Goal: Task Accomplishment & Management: Complete application form

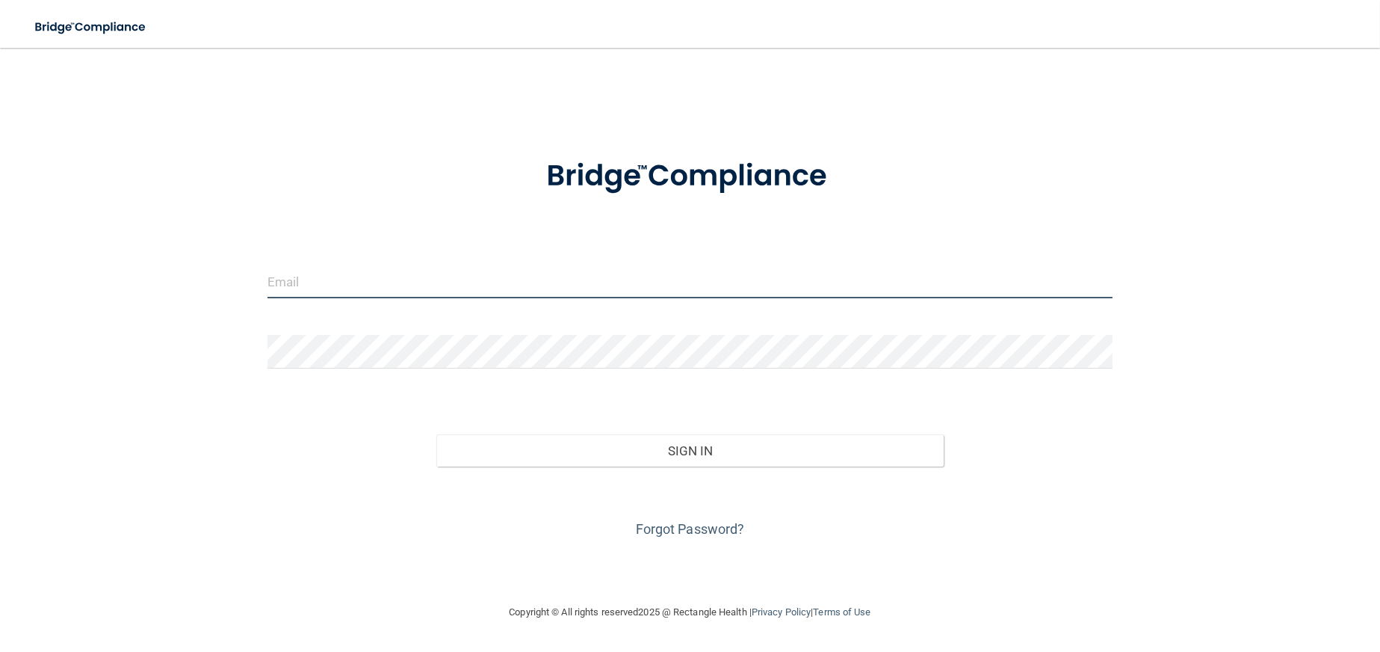
click at [508, 274] on input "email" at bounding box center [690, 282] width 845 height 34
paste input "[EMAIL_ADDRESS][DOMAIN_NAME]"
type input "[EMAIL_ADDRESS][DOMAIN_NAME]"
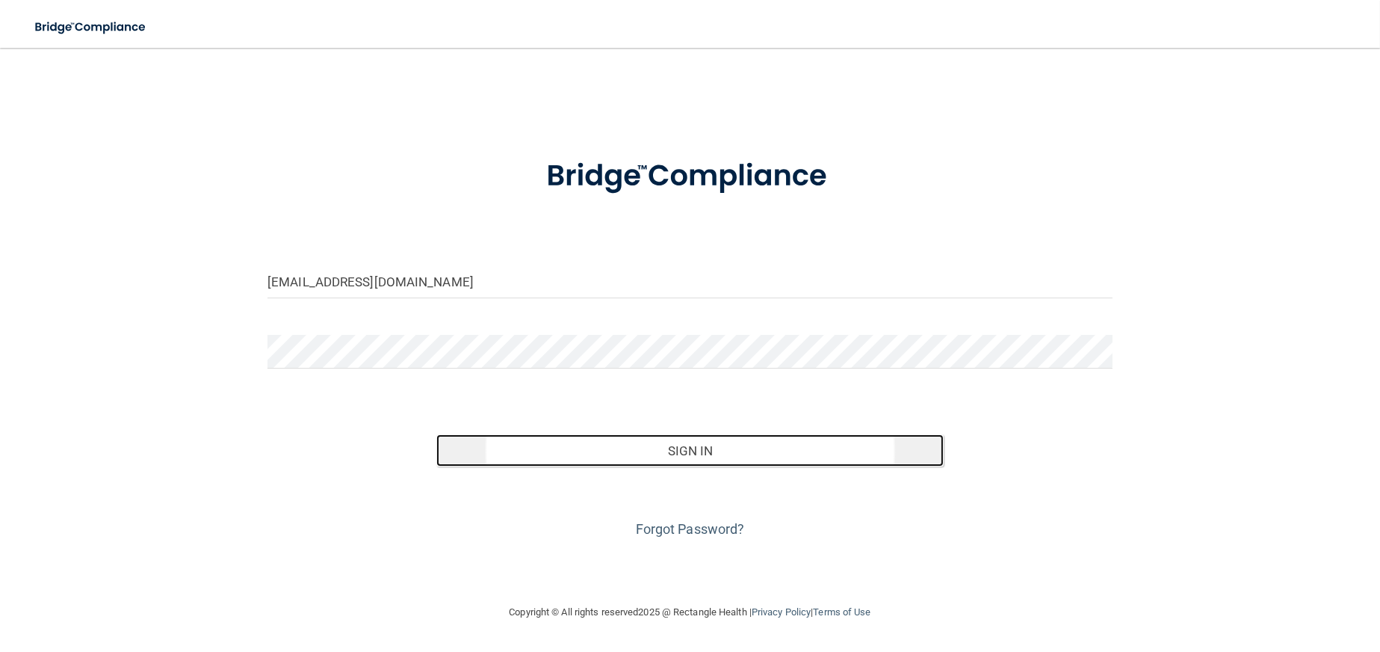
click at [594, 460] on button "Sign In" at bounding box center [689, 450] width 507 height 33
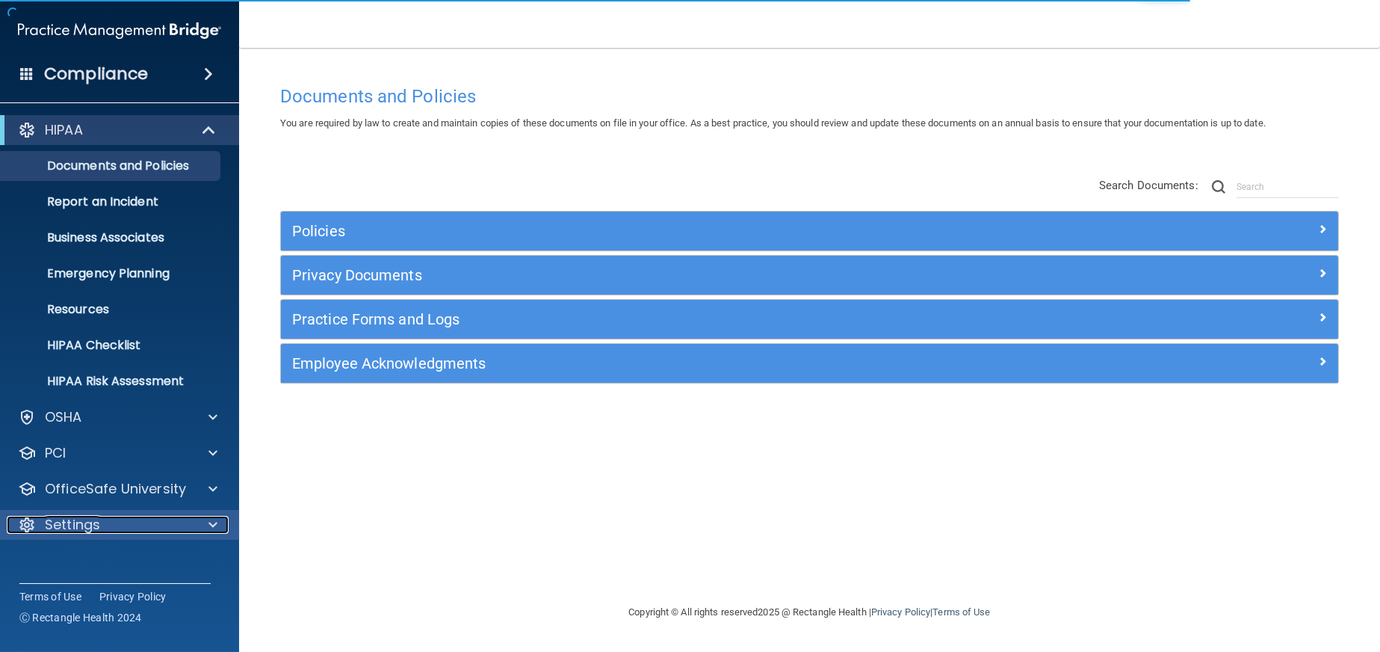
click at [137, 519] on div "Settings" at bounding box center [99, 525] width 185 height 18
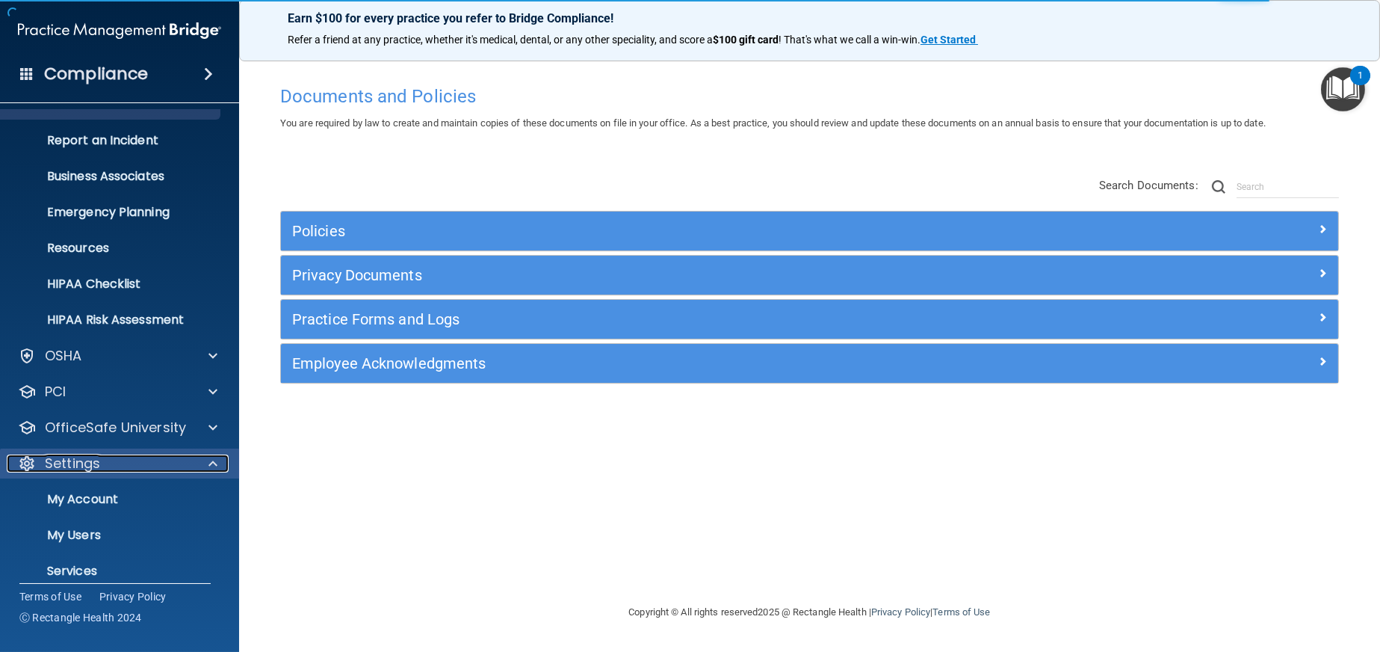
scroll to position [111, 0]
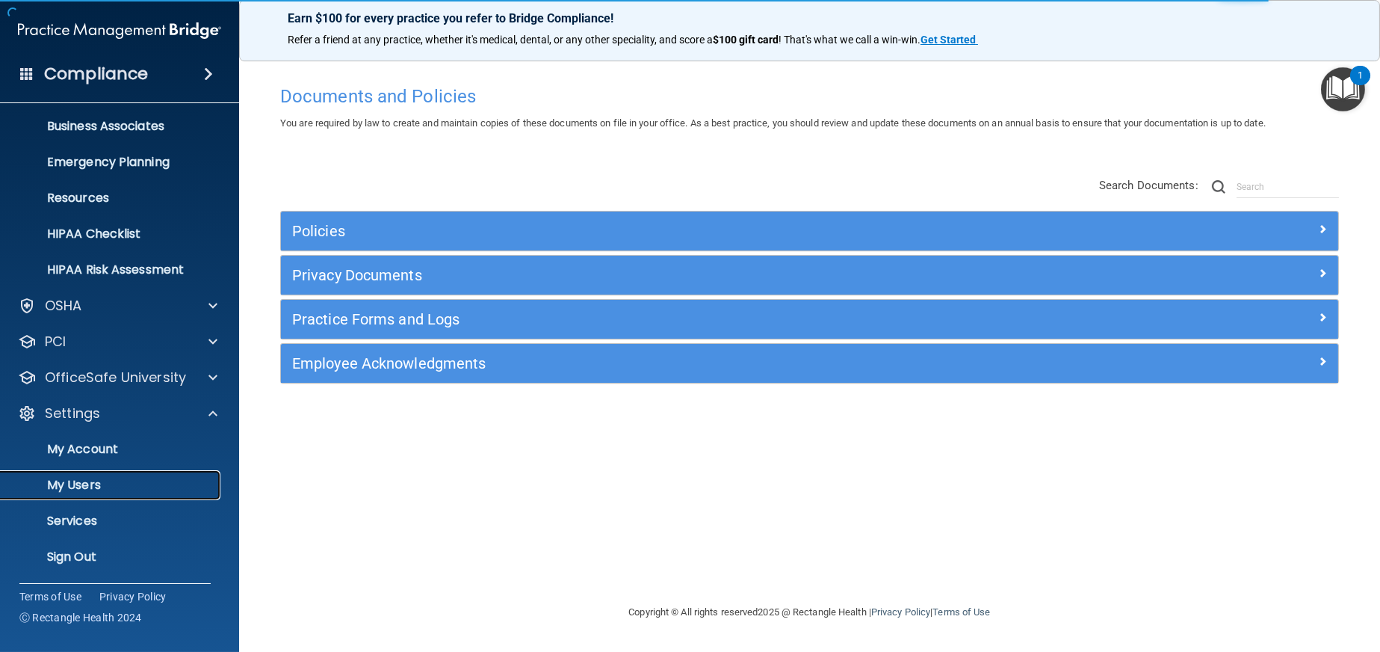
click at [114, 475] on link "My Users" at bounding box center [102, 485] width 235 height 30
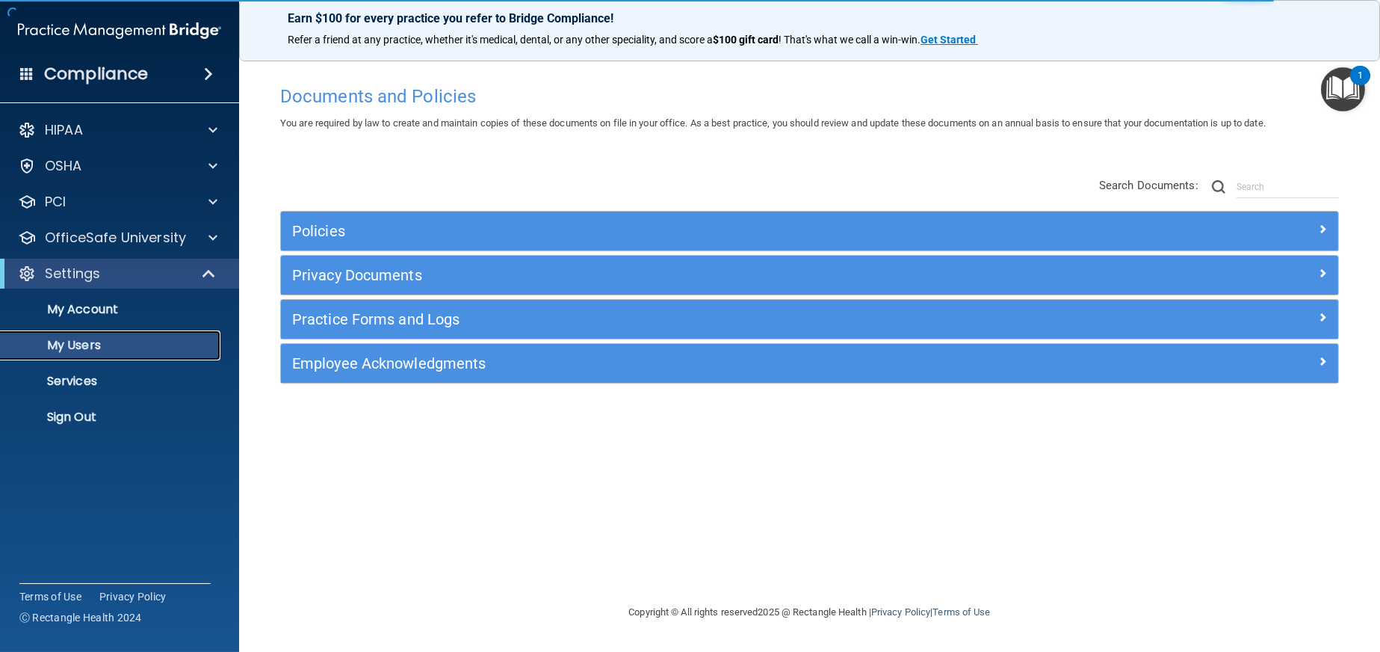
select select "20"
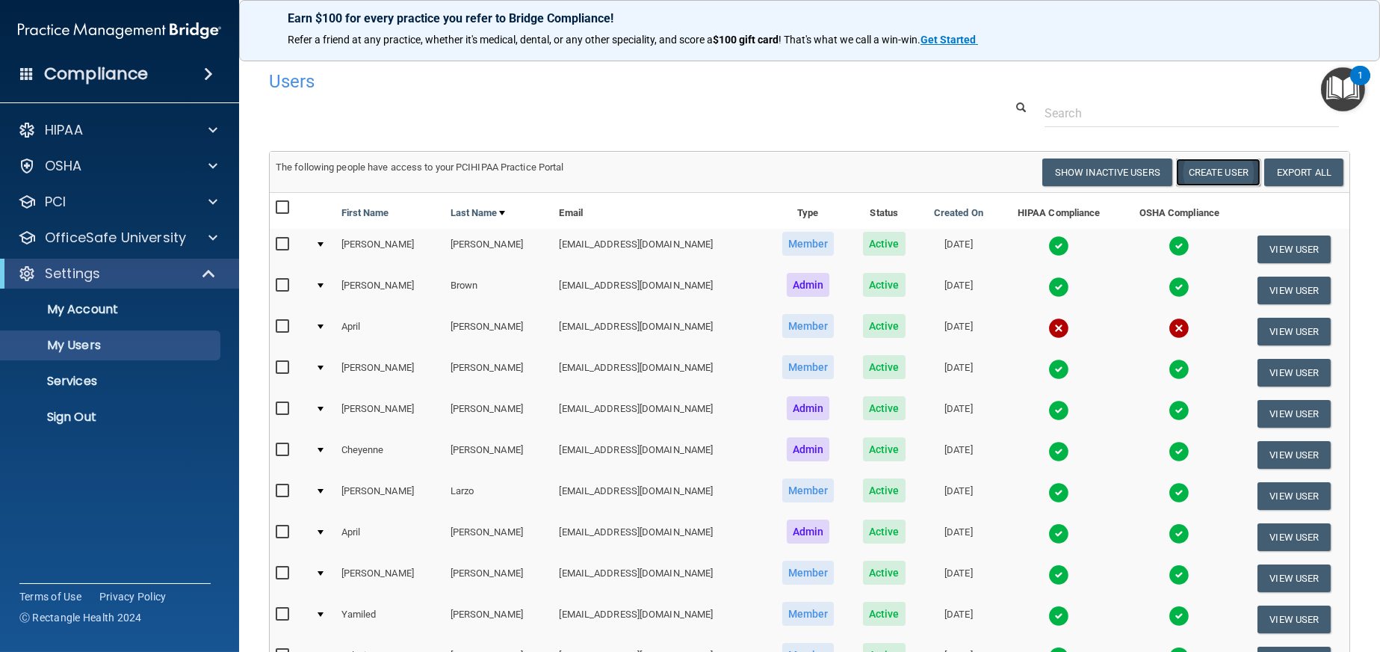
click at [1213, 176] on button "Create User" at bounding box center [1218, 172] width 84 height 28
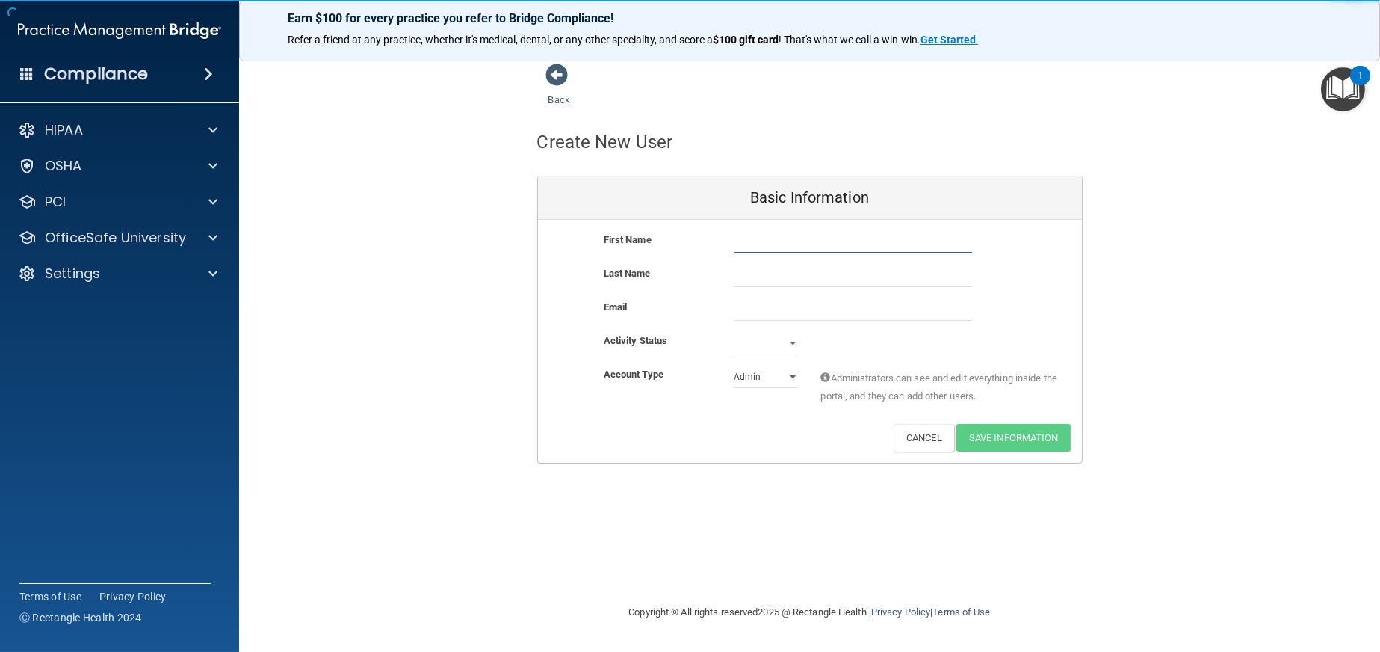
click at [771, 238] on input "text" at bounding box center [853, 242] width 238 height 22
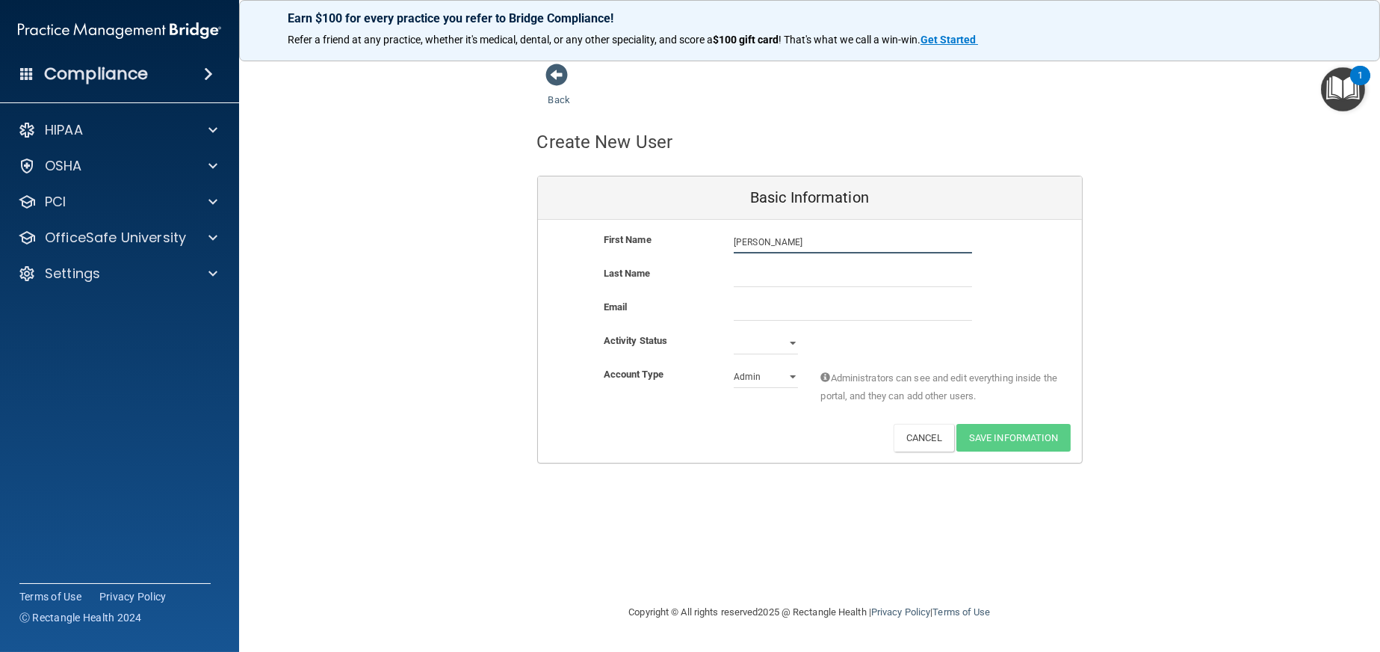
type input "[PERSON_NAME]"
click at [766, 303] on input "email" at bounding box center [853, 309] width 238 height 22
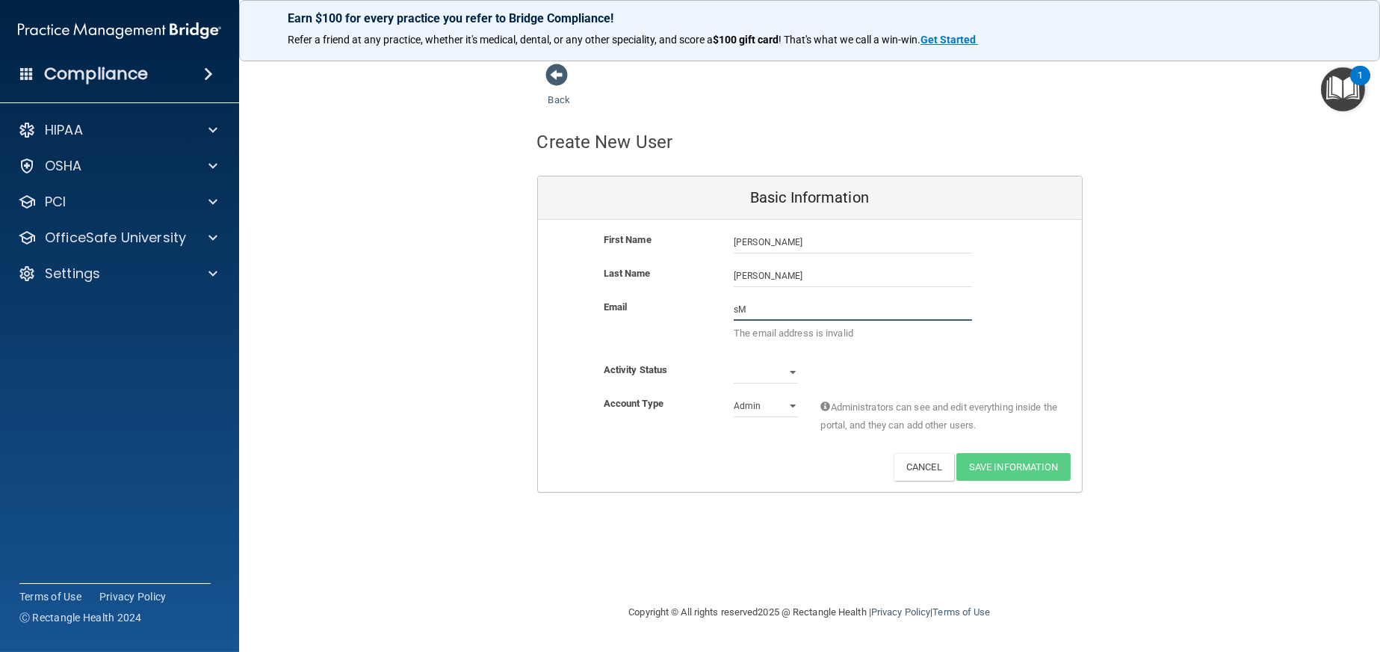
type input "s"
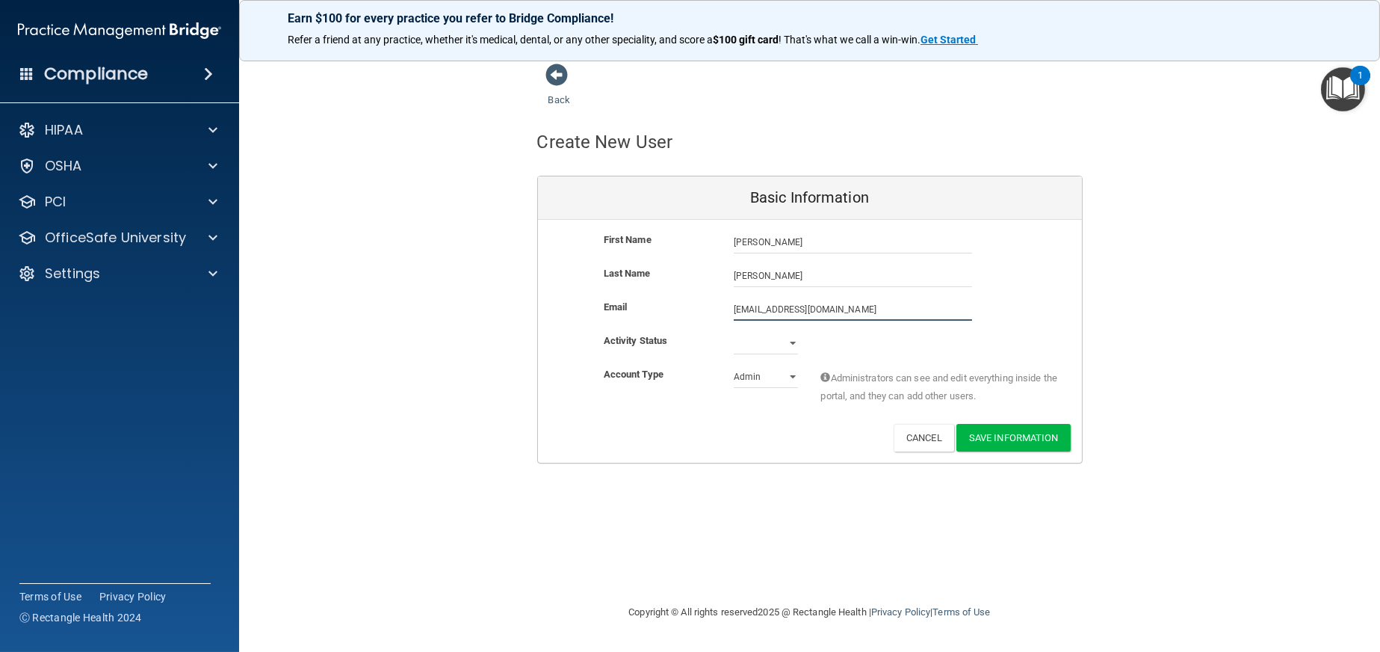
type input "[EMAIL_ADDRESS][DOMAIN_NAME]"
click at [788, 346] on select "Active Inactive" at bounding box center [766, 343] width 64 height 22
select select "active"
click at [734, 332] on select "Active Inactive" at bounding box center [766, 343] width 64 height 22
click at [769, 374] on select "Admin Member" at bounding box center [766, 376] width 64 height 22
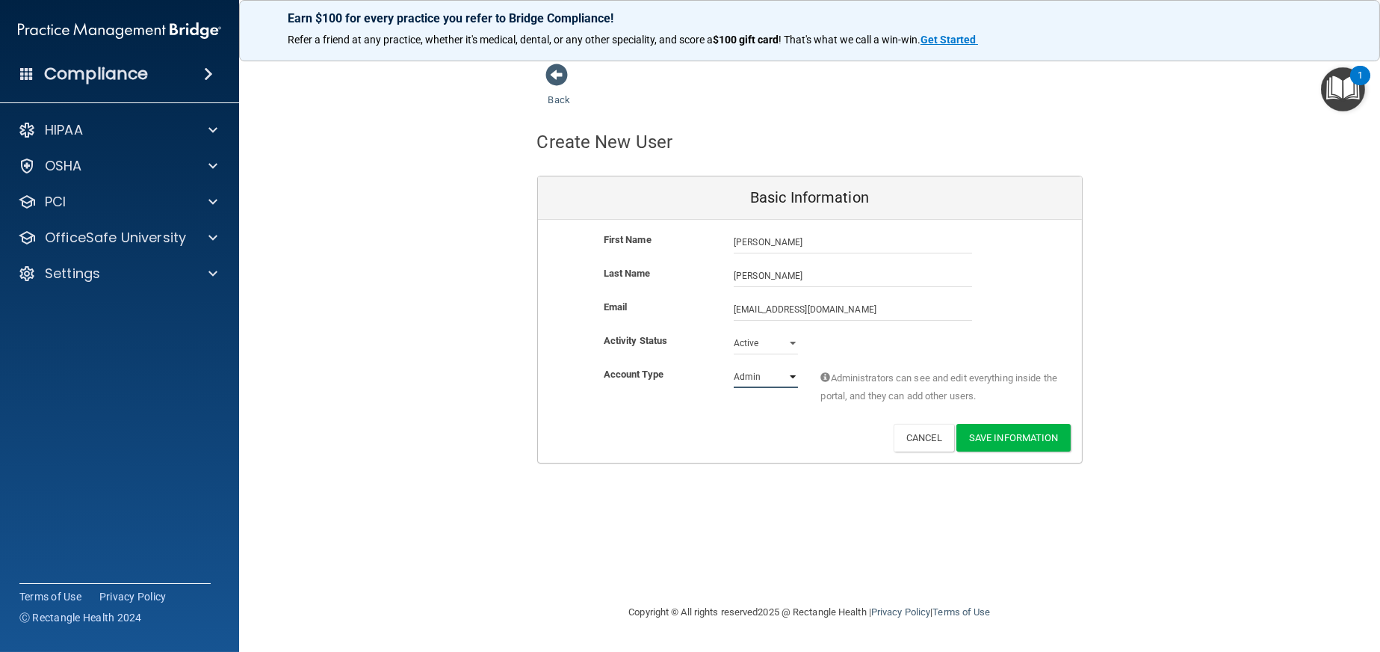
select select "practice_member"
click at [734, 365] on select "Admin Member" at bounding box center [766, 376] width 64 height 22
click at [1017, 437] on button "Save Information" at bounding box center [1014, 438] width 114 height 28
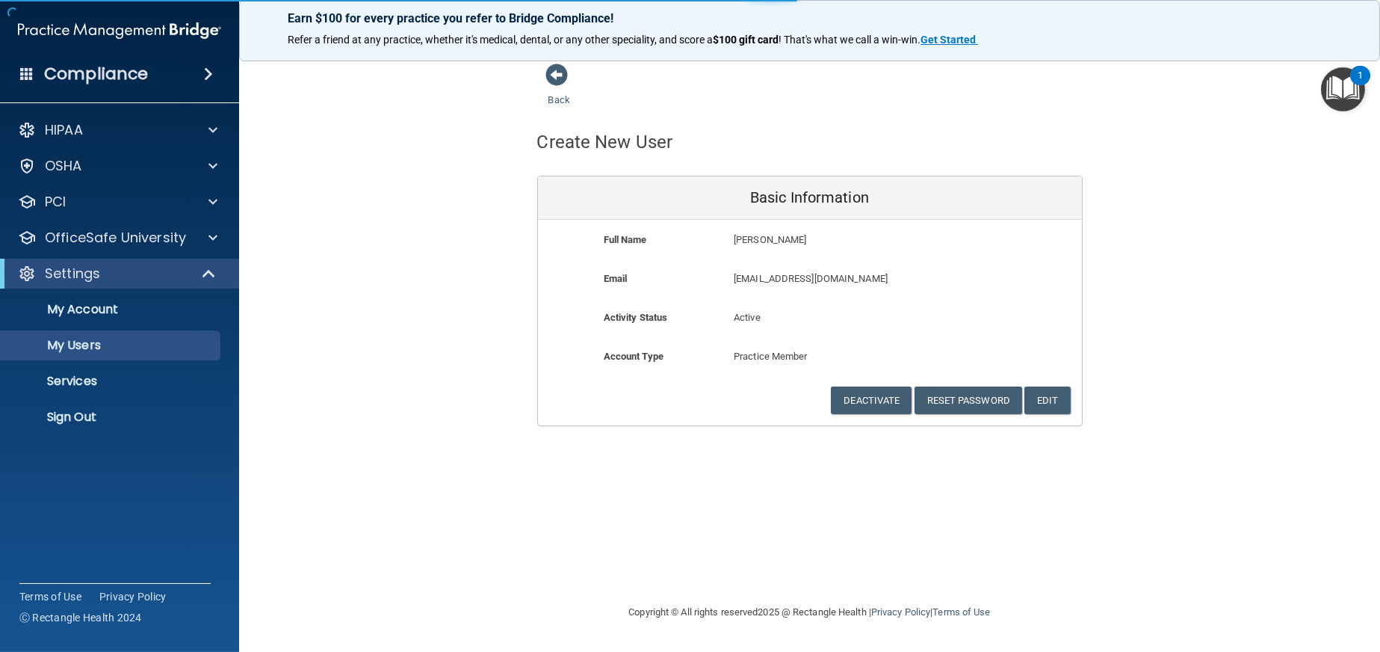
select select "20"
